Goal: Information Seeking & Learning: Check status

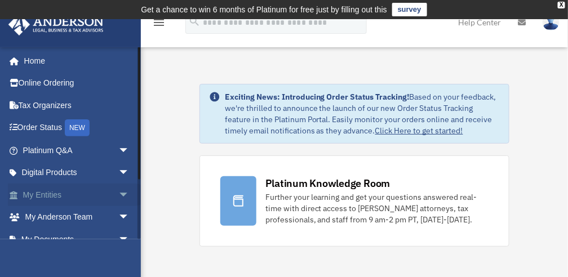
click at [118, 192] on span "arrow_drop_down" at bounding box center [129, 195] width 23 height 23
click at [56, 220] on link "Overview" at bounding box center [81, 217] width 131 height 23
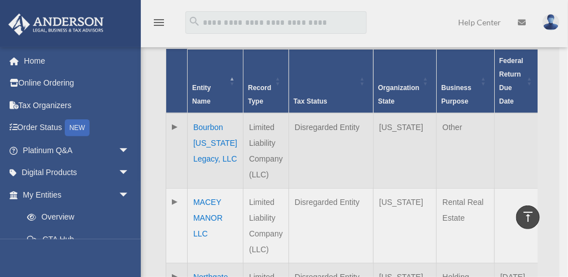
scroll to position [322, 0]
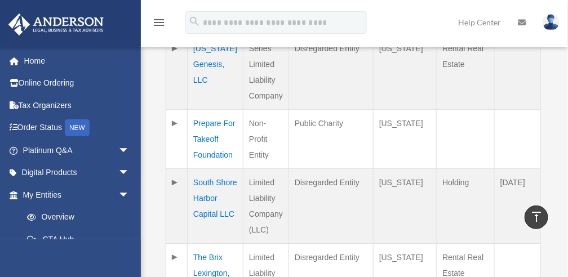
scroll to position [695, 0]
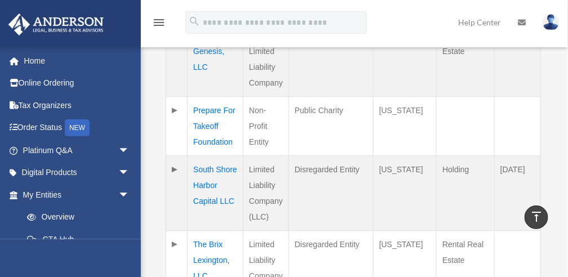
click at [172, 165] on td at bounding box center [176, 193] width 21 height 75
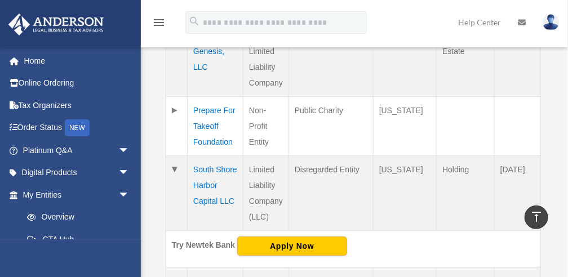
click at [208, 163] on td "South Shore Harbor Capital LLC" at bounding box center [216, 193] width 56 height 75
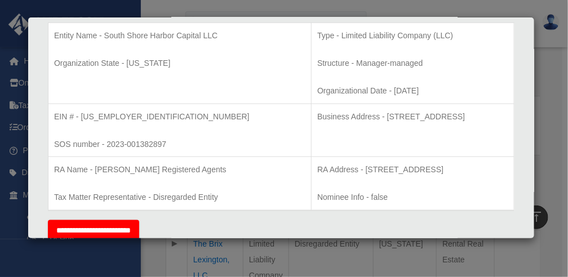
scroll to position [226, 0]
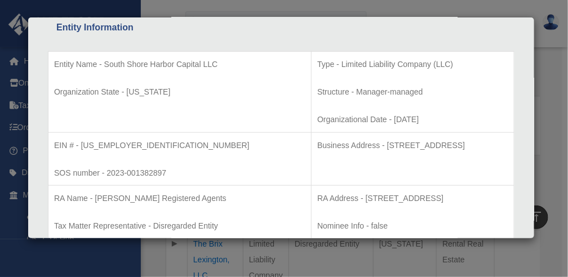
click at [494, 12] on div "Details × Articles Sent Organizational Date" at bounding box center [284, 138] width 568 height 277
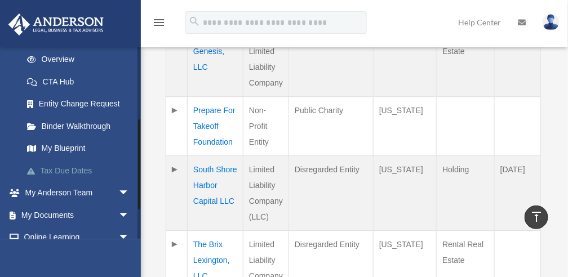
scroll to position [159, 0]
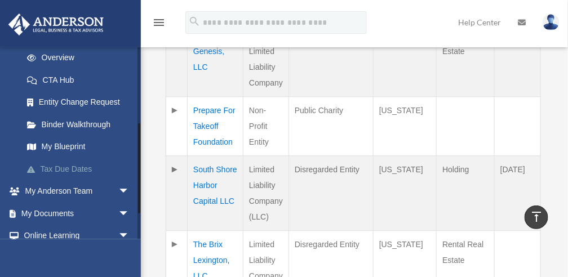
drag, startPoint x: 139, startPoint y: 82, endPoint x: 134, endPoint y: 158, distance: 76.2
click at [134, 158] on div "castlepropmgmt@gmail.com Sign Out castlepropmgmt@gmail.com Home Online Ordering…" at bounding box center [70, 143] width 141 height 193
click at [85, 145] on link "My Blueprint" at bounding box center [81, 147] width 131 height 23
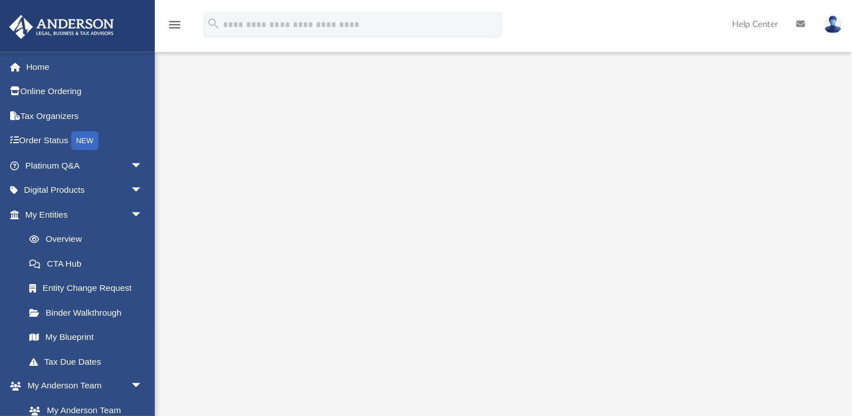
scroll to position [61, 0]
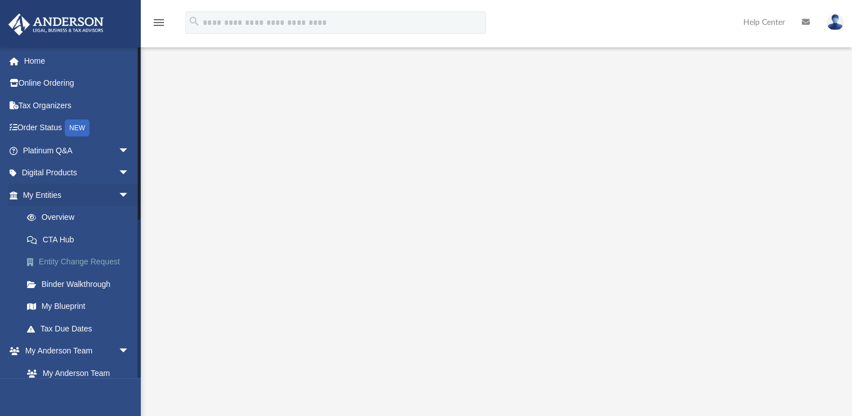
drag, startPoint x: 390, startPoint y: 1, endPoint x: 107, endPoint y: 261, distance: 384.0
click at [107, 261] on link "Entity Change Request" at bounding box center [81, 262] width 131 height 23
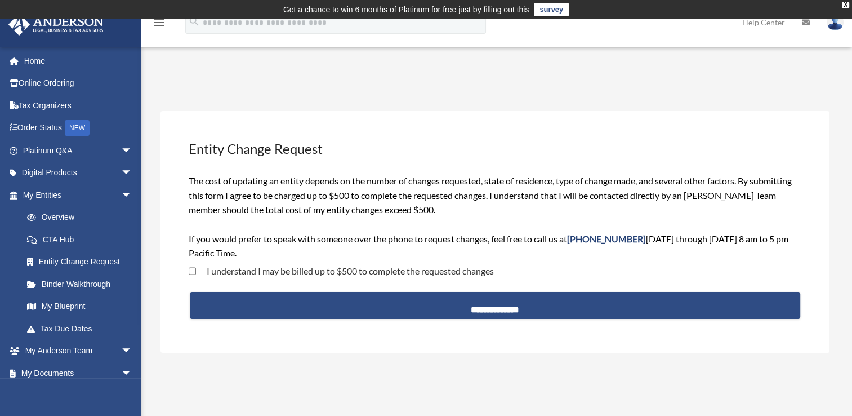
click at [539, 133] on div "**********" at bounding box center [495, 232] width 669 height 242
click at [121, 149] on span "arrow_drop_down" at bounding box center [132, 150] width 23 height 23
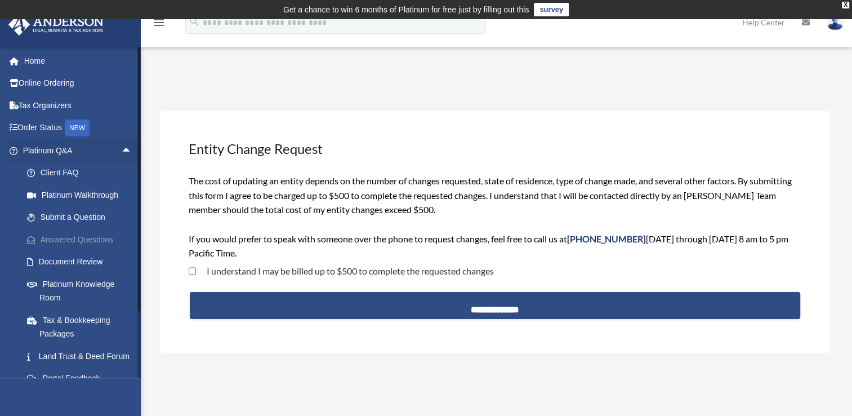
click at [89, 239] on link "Answered Questions" at bounding box center [83, 239] width 134 height 23
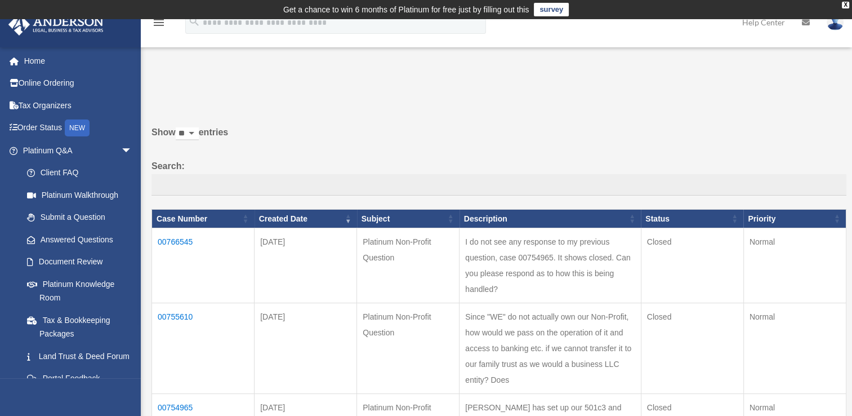
click at [89, 239] on link "Answered Questions" at bounding box center [77, 239] width 122 height 23
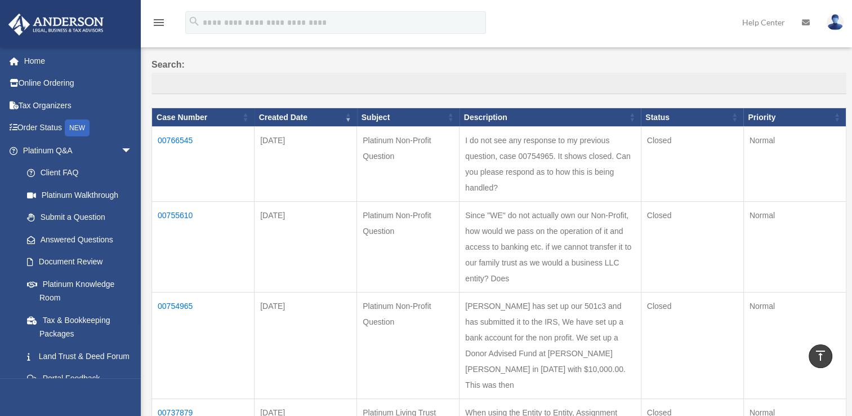
scroll to position [97, 0]
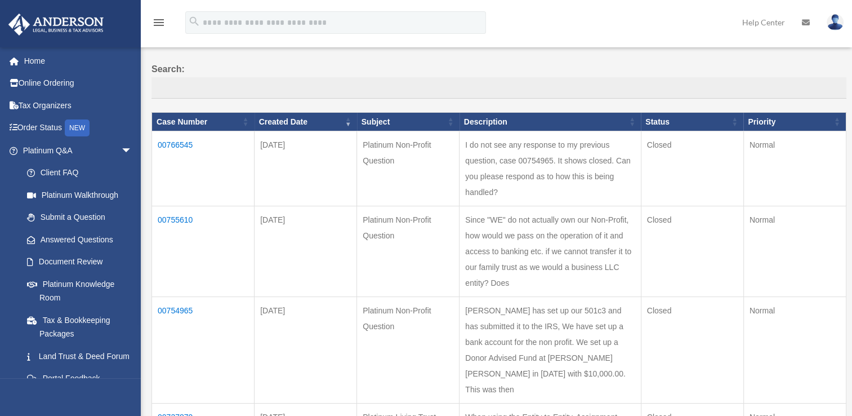
click at [185, 139] on td "00766545" at bounding box center [203, 168] width 103 height 75
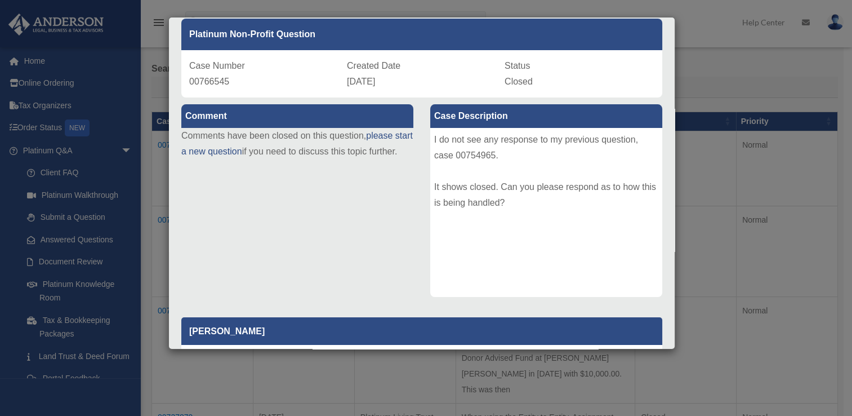
scroll to position [0, 0]
